Goal: Book appointment/travel/reservation

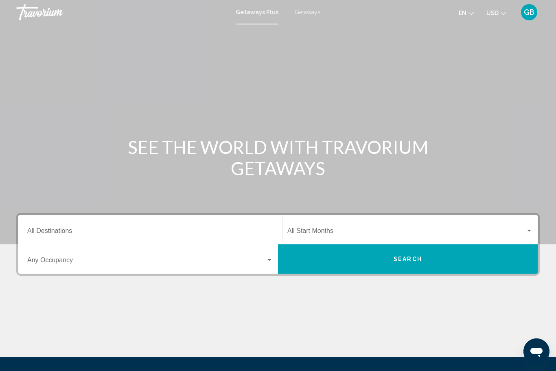
click at [496, 12] on span "USD" at bounding box center [492, 13] width 12 height 7
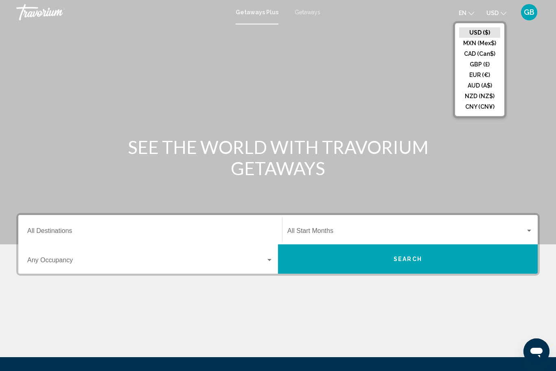
click at [486, 52] on button "CAD (Can$)" at bounding box center [479, 53] width 41 height 11
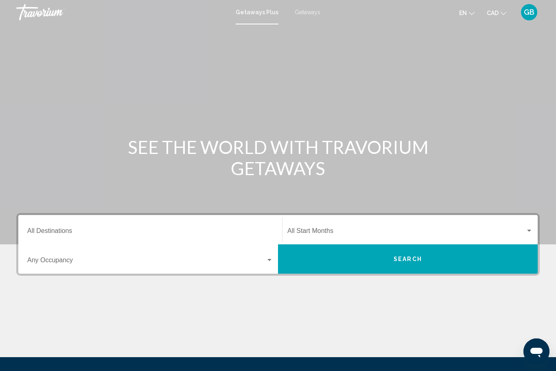
click at [466, 16] on span "en" at bounding box center [463, 13] width 8 height 7
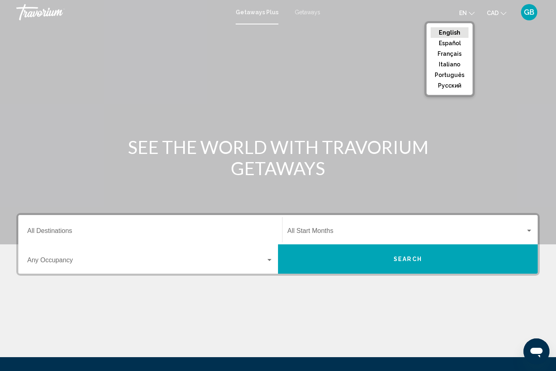
click at [459, 54] on button "Français" at bounding box center [450, 53] width 38 height 11
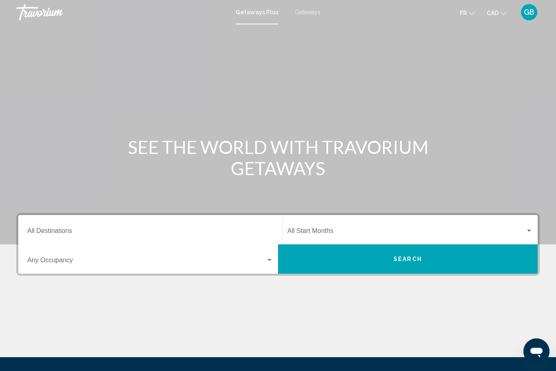
click at [48, 229] on input "Destination All Destinations" at bounding box center [150, 232] width 246 height 7
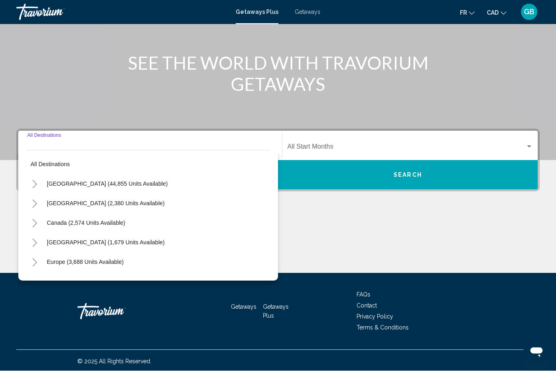
scroll to position [86, 0]
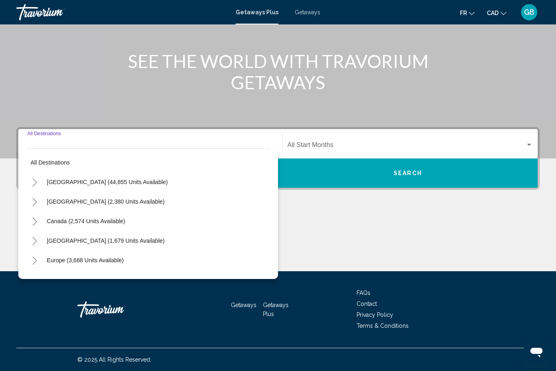
click at [37, 186] on icon "Toggle United States (44,855 units available)" at bounding box center [35, 182] width 6 height 8
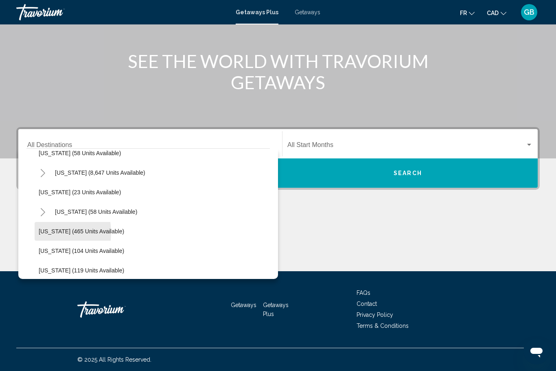
scroll to position [128, 0]
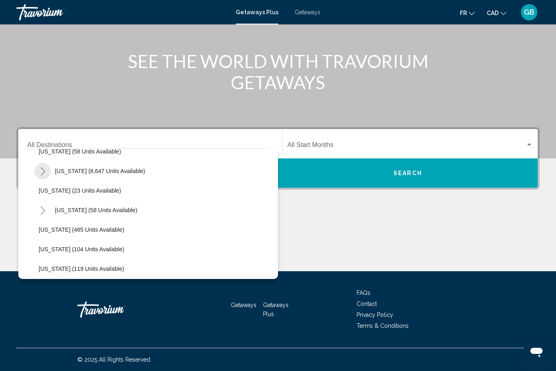
click at [44, 170] on icon "Toggle Florida (8,647 units available)" at bounding box center [43, 171] width 6 height 8
click at [72, 192] on span "[GEOGRAPHIC_DATA] (10,052 units available)" at bounding box center [107, 190] width 121 height 7
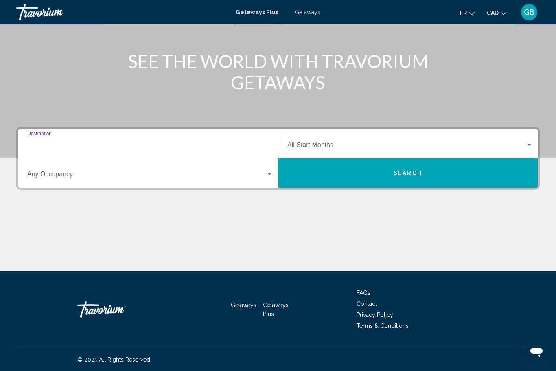
type input "**********"
click at [317, 146] on span "Search widget" at bounding box center [406, 146] width 238 height 7
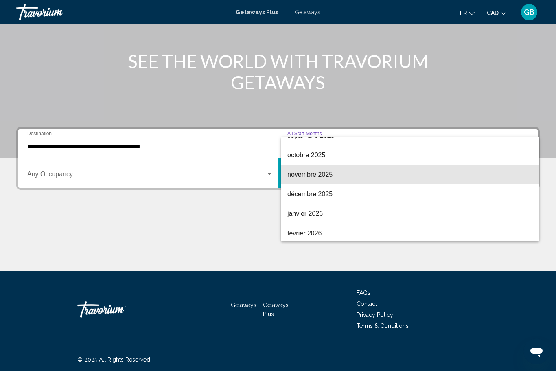
scroll to position [52, 0]
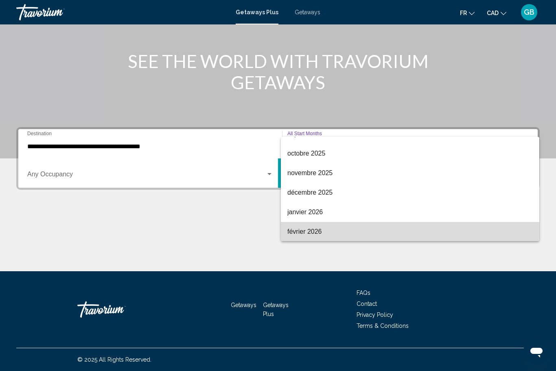
click at [297, 234] on span "février 2026" at bounding box center [409, 232] width 245 height 20
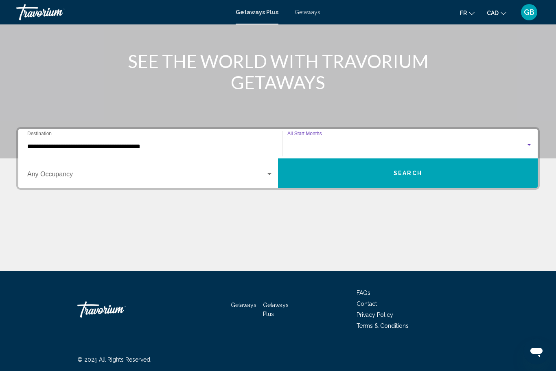
scroll to position [52, 0]
click at [305, 149] on span "février 2026" at bounding box center [304, 146] width 35 height 7
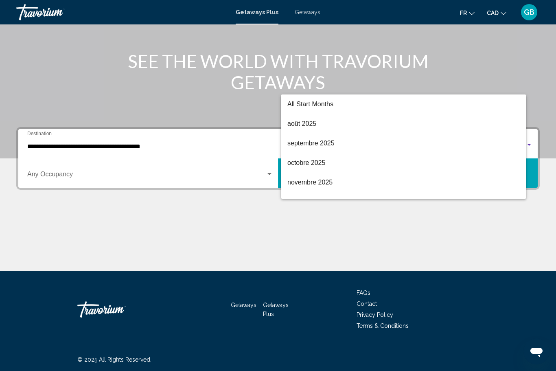
scroll to position [94, 0]
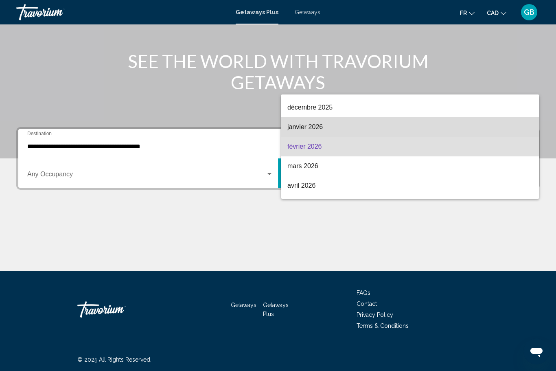
click at [302, 128] on span "janvier 2026" at bounding box center [409, 127] width 245 height 20
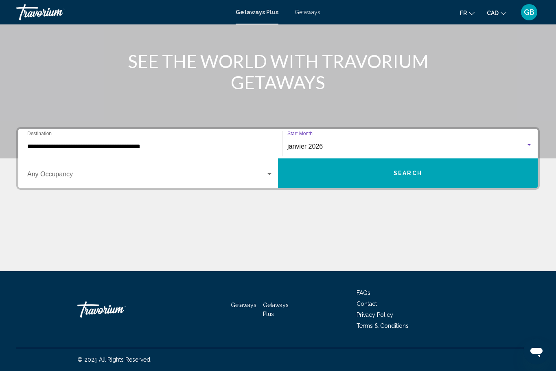
click at [394, 175] on span "Search" at bounding box center [408, 173] width 28 height 7
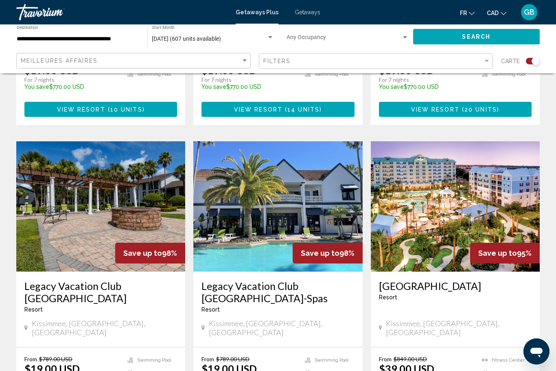
scroll to position [518, 0]
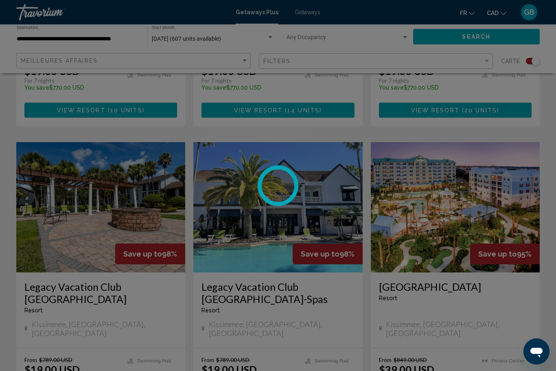
click at [449, 370] on div at bounding box center [278, 185] width 556 height 371
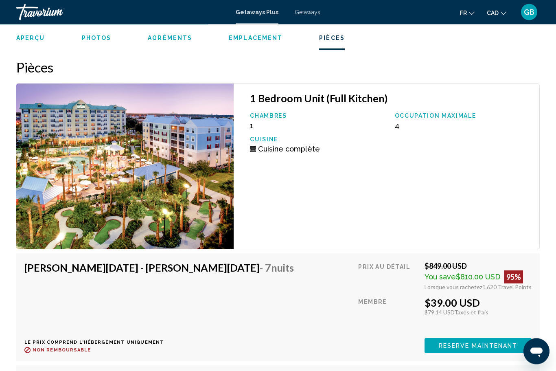
scroll to position [1441, 0]
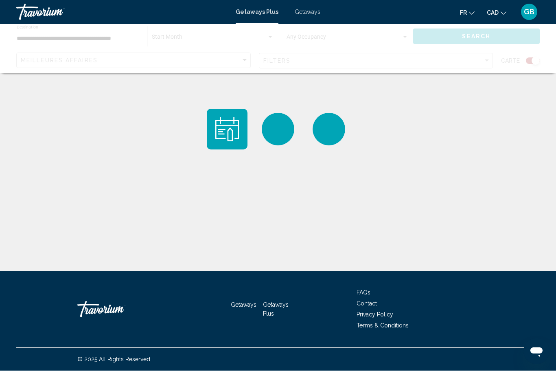
scroll to position [27, 0]
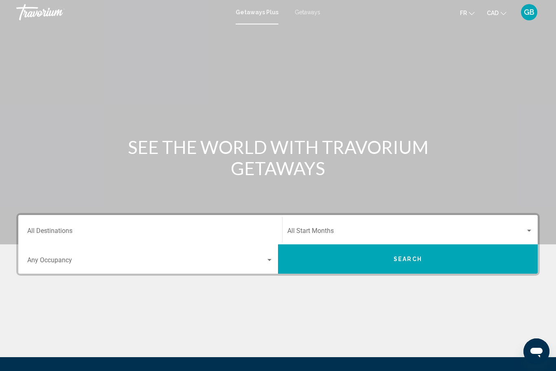
click at [58, 229] on input "Destination All Destinations" at bounding box center [150, 232] width 246 height 7
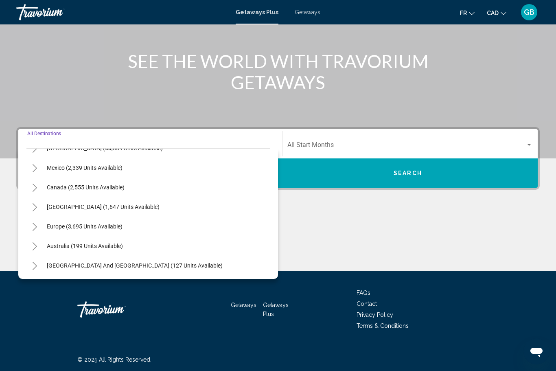
scroll to position [34, 0]
click at [34, 205] on icon "Toggle Caribbean & Atlantic Islands (1,647 units available)" at bounding box center [35, 207] width 4 height 8
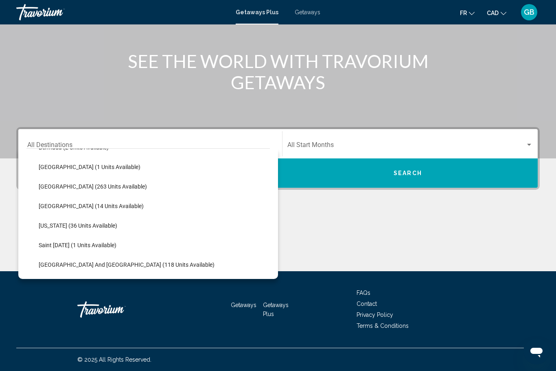
scroll to position [152, 0]
click at [48, 185] on span "[GEOGRAPHIC_DATA] (263 units available)" at bounding box center [93, 186] width 108 height 7
type input "**********"
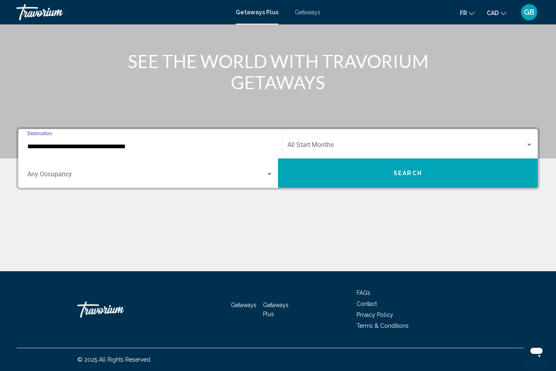
click at [304, 148] on span "Search widget" at bounding box center [406, 146] width 238 height 7
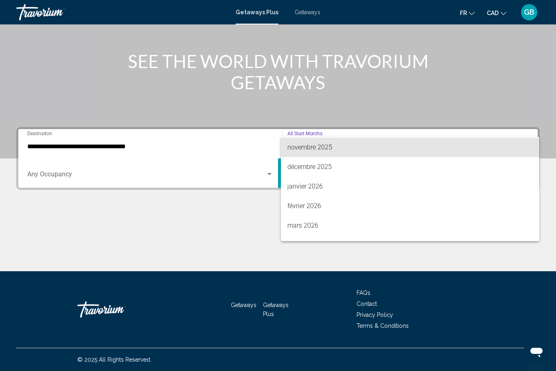
scroll to position [78, 0]
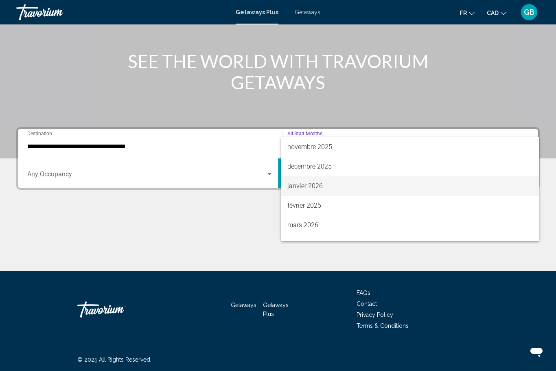
click at [298, 188] on span "janvier 2026" at bounding box center [409, 186] width 245 height 20
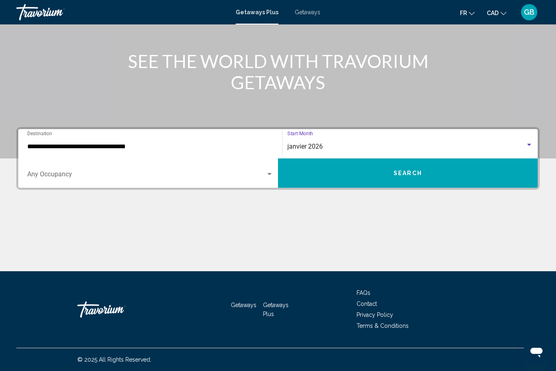
click at [398, 179] on button "Search" at bounding box center [408, 172] width 260 height 29
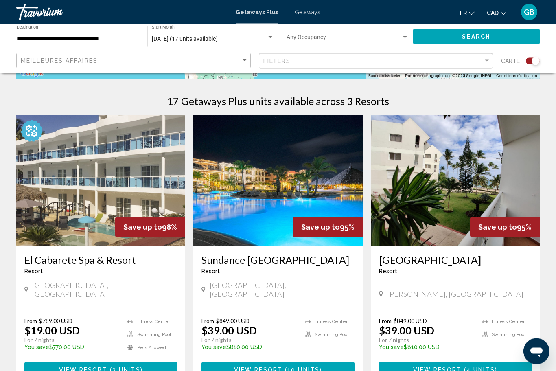
scroll to position [247, 0]
click at [227, 264] on h3 "Sundance [GEOGRAPHIC_DATA]" at bounding box center [277, 260] width 153 height 12
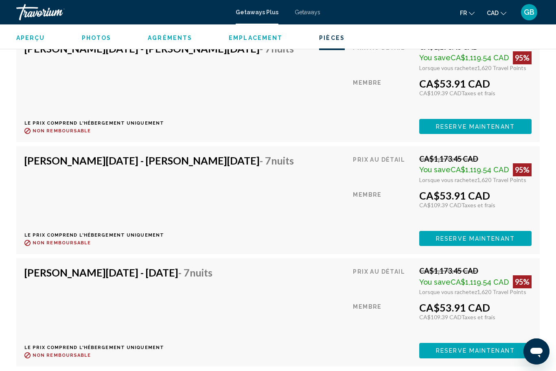
scroll to position [1663, 0]
